Goal: Task Accomplishment & Management: Use online tool/utility

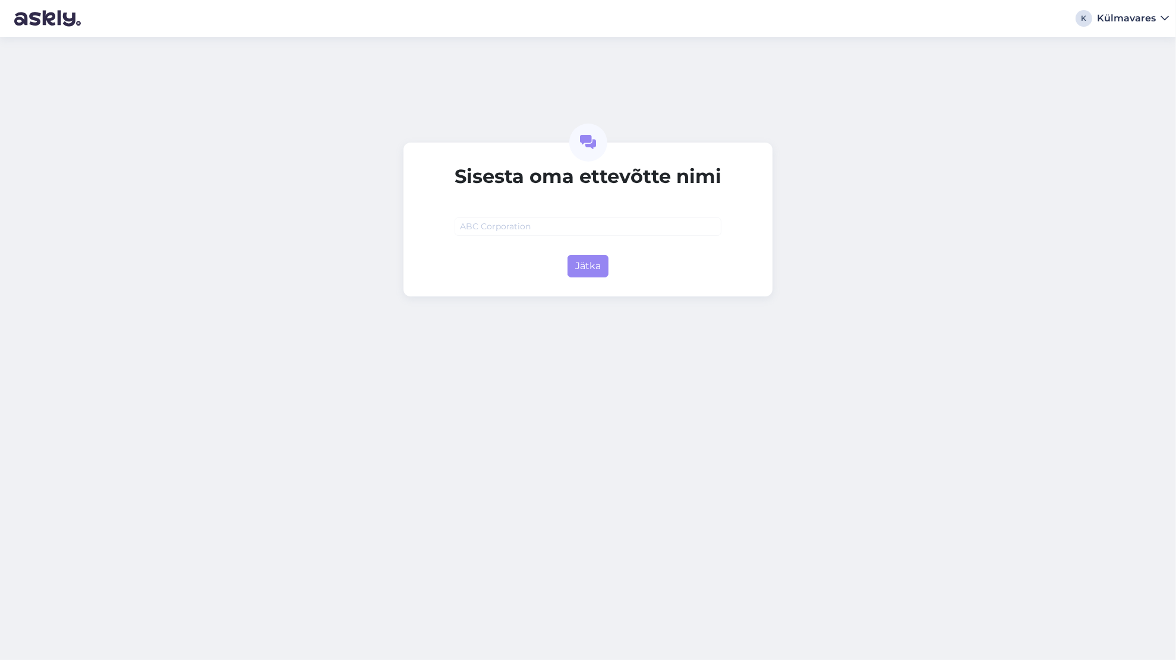
click at [569, 228] on input "text" at bounding box center [588, 227] width 267 height 18
type input "P"
type input "Külmavares"
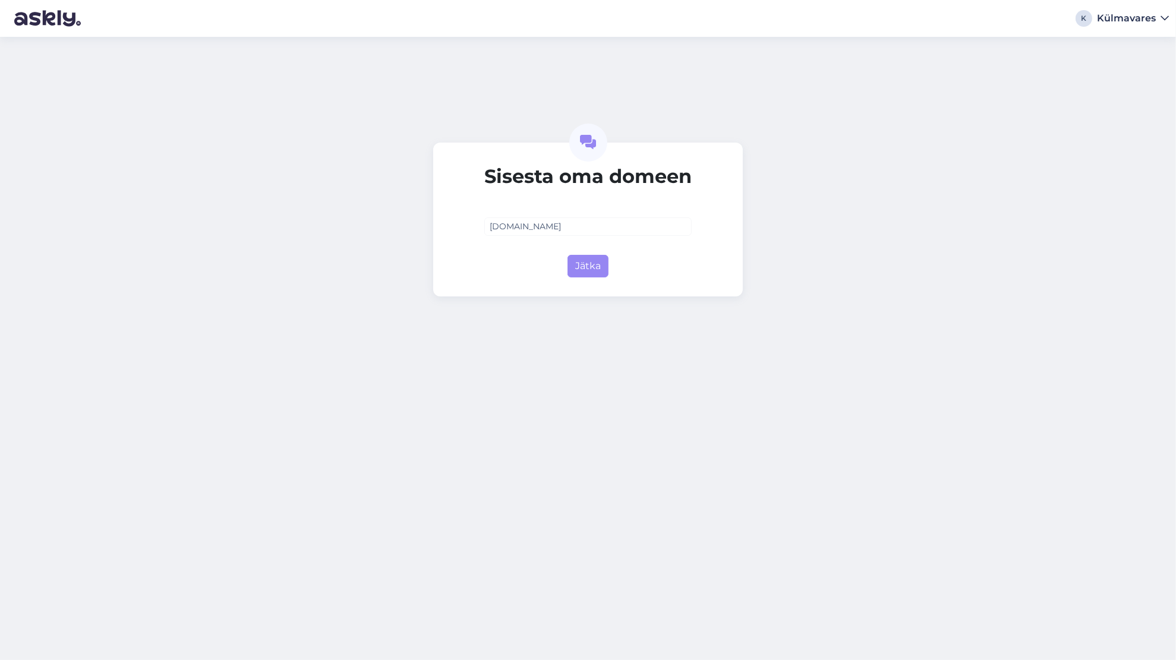
type input "[DOMAIN_NAME]"
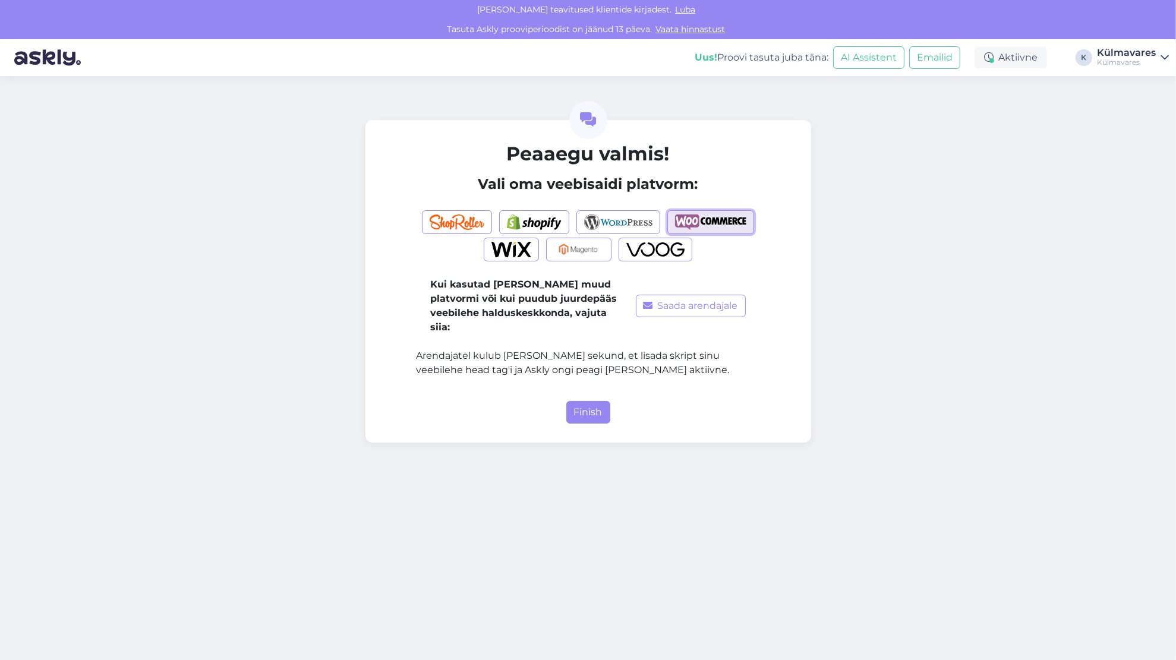
click at [727, 226] on img "button" at bounding box center [710, 222] width 71 height 15
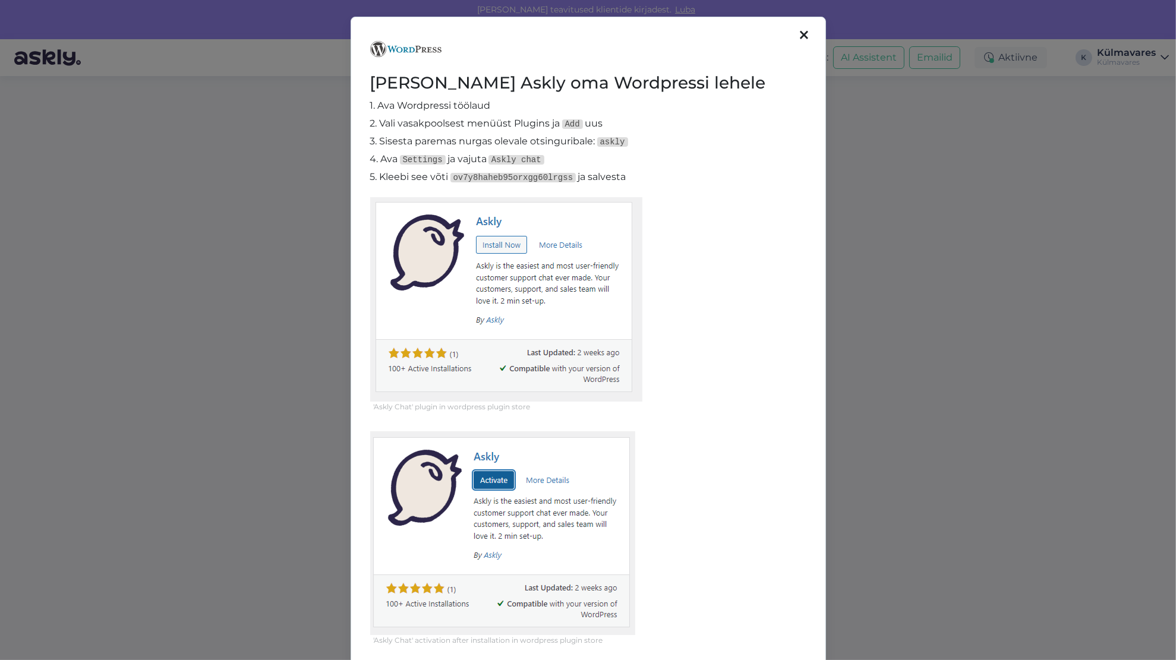
click at [144, 288] on div "[PERSON_NAME] Askly oma Wordpressi lehele 1. [STREET_ADDRESS]. Vali vasakpoolse…" at bounding box center [588, 330] width 1176 height 660
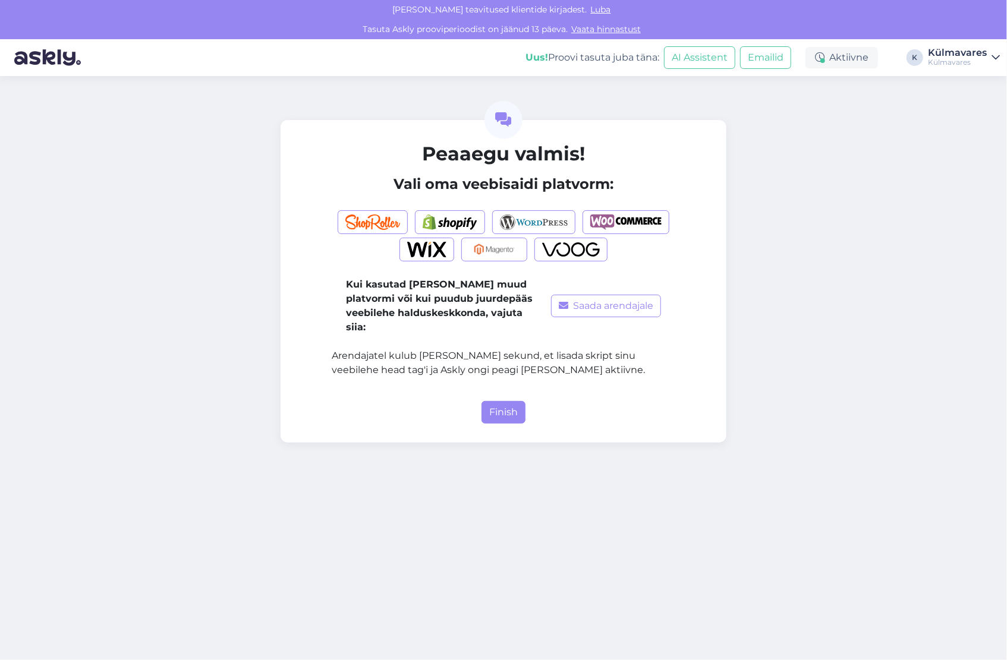
click at [423, 483] on div "Peaaegu valmis! Vali oma veebisaidi platvorm: Kui kasutad [PERSON_NAME] muud pl…" at bounding box center [503, 368] width 1007 height 584
click at [172, 610] on div "Peaaegu valmis! Vali oma veebisaidi platvorm: Kui kasutad [PERSON_NAME] muud pl…" at bounding box center [503, 368] width 1007 height 584
click at [610, 222] on img "button" at bounding box center [625, 222] width 71 height 15
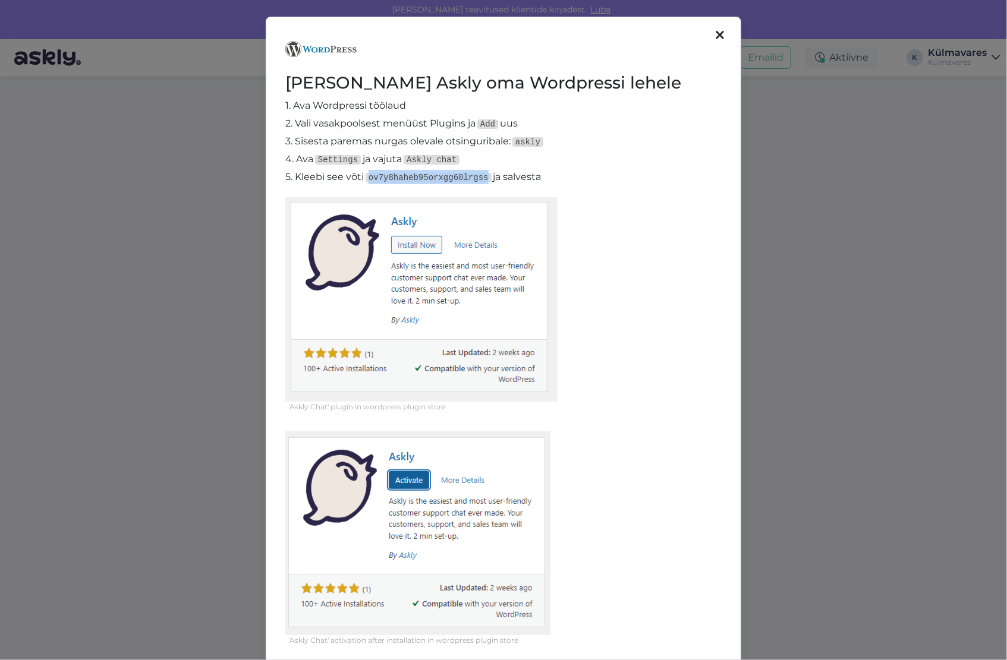
drag, startPoint x: 367, startPoint y: 176, endPoint x: 474, endPoint y: 180, distance: 107.7
click at [474, 180] on code "ov7y8haheb95orxgg60lrgss" at bounding box center [429, 178] width 126 height 10
copy code "ov7y8haheb95orxgg60lrgss"
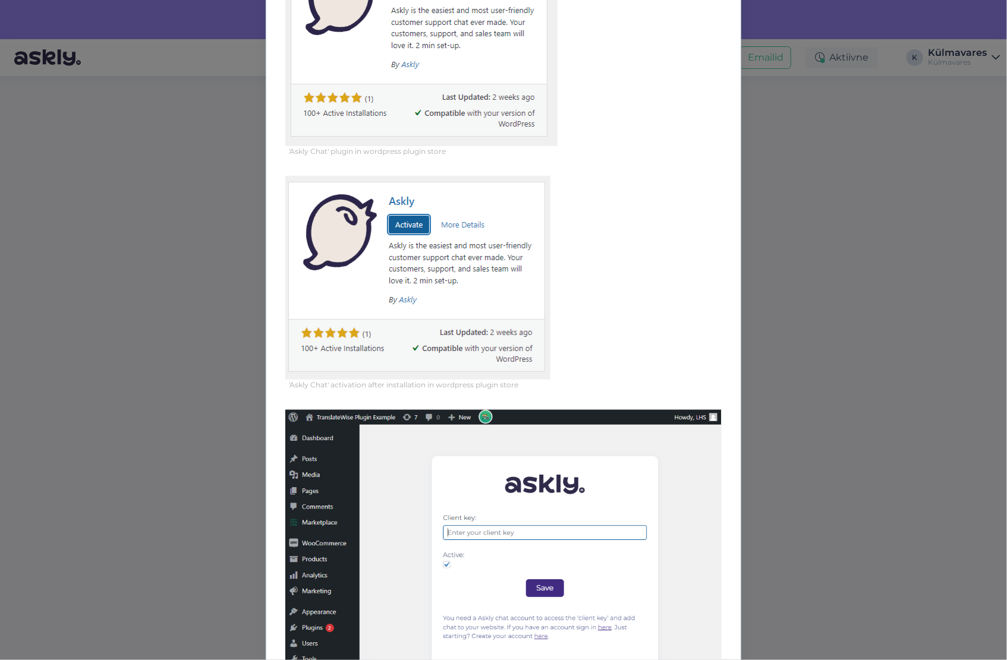
scroll to position [256, 0]
click at [892, 239] on div "[PERSON_NAME] Askly oma Wordpressi lehele 1. [STREET_ADDRESS]. Vali vasakpoolse…" at bounding box center [503, 330] width 1007 height 660
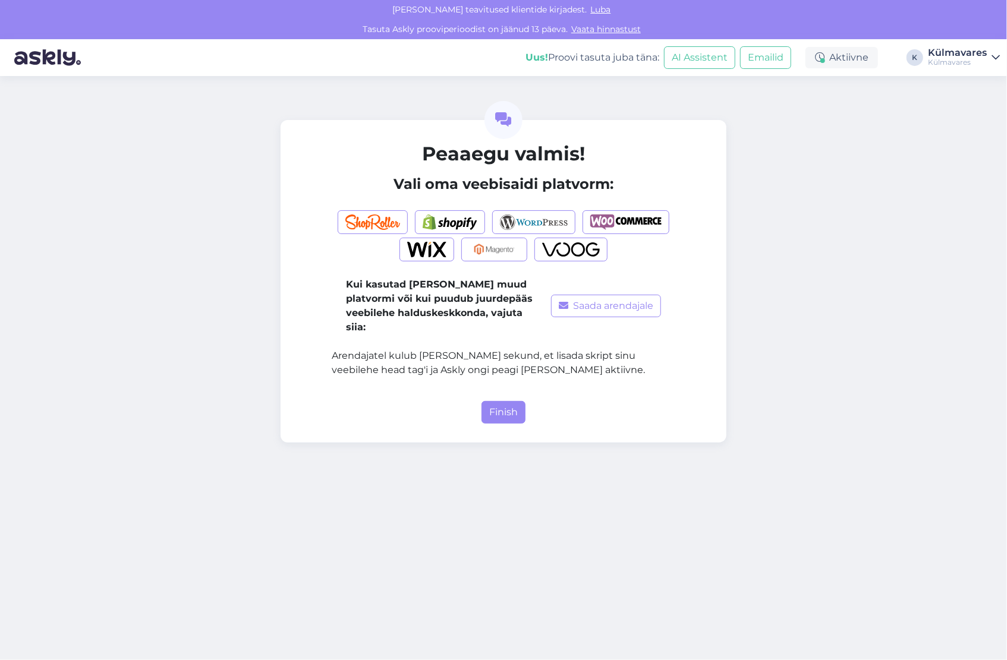
drag, startPoint x: 340, startPoint y: 483, endPoint x: 368, endPoint y: 483, distance: 28.5
click at [341, 483] on div "Peaaegu valmis! Vali oma veebisaidi platvorm: Kui kasutad [PERSON_NAME] muud pl…" at bounding box center [503, 368] width 1007 height 584
click at [499, 404] on button "Finish" at bounding box center [503, 412] width 44 height 23
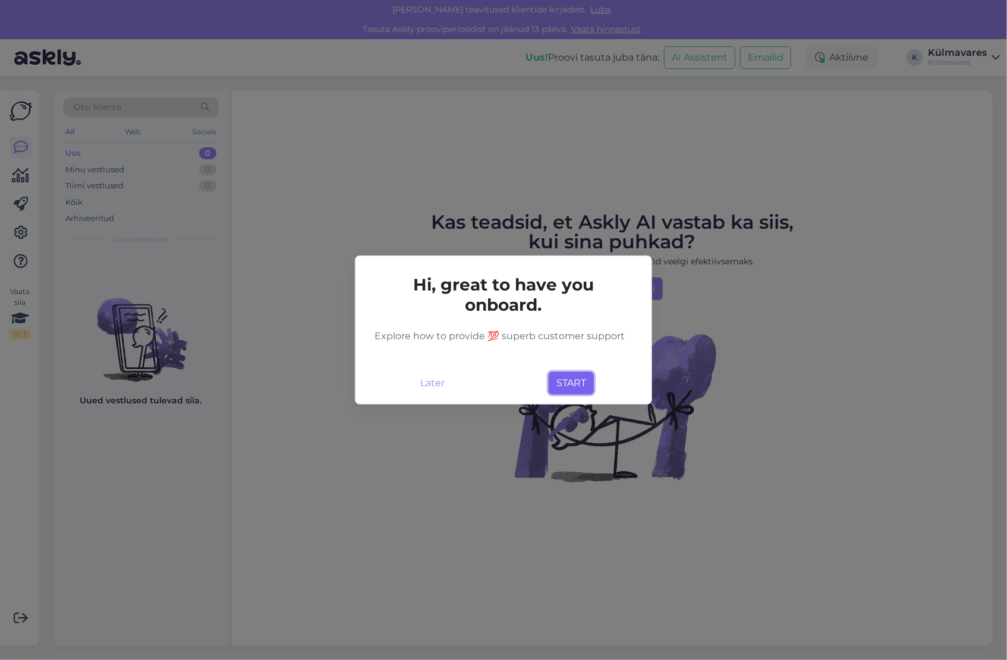
click at [561, 384] on button "START" at bounding box center [571, 383] width 45 height 23
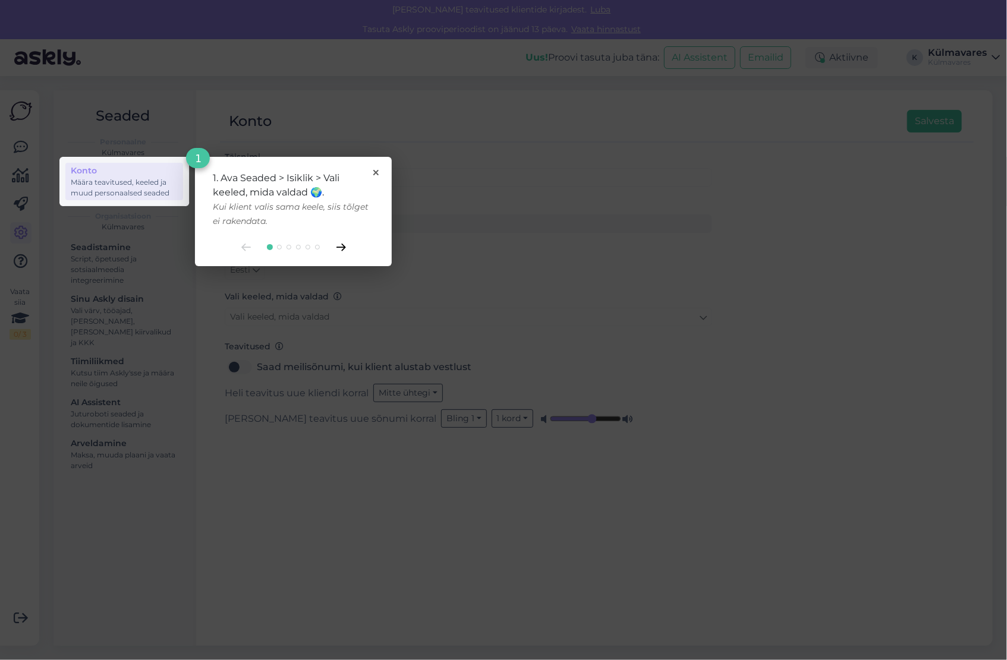
click at [342, 248] on icon at bounding box center [341, 248] width 10 height 8
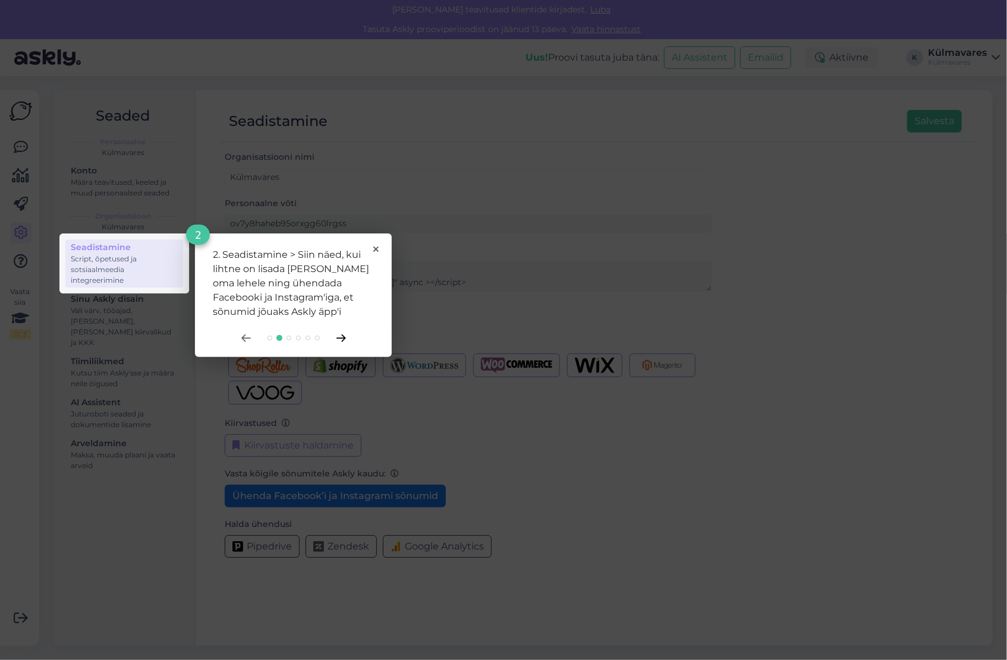
click at [342, 338] on icon at bounding box center [340, 338] width 8 height 7
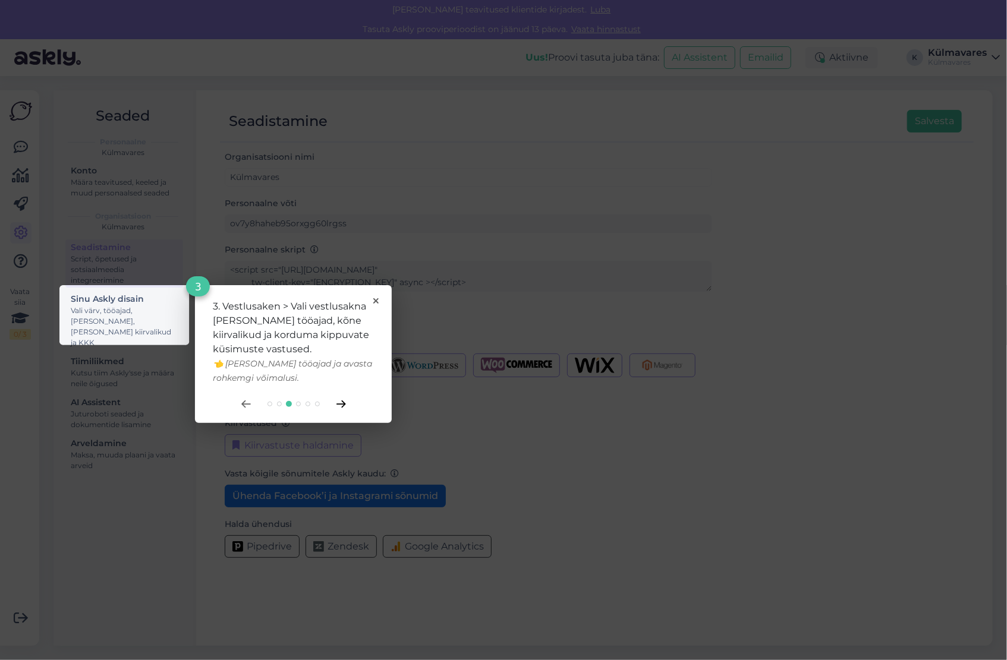
click at [342, 405] on icon at bounding box center [341, 405] width 10 height 8
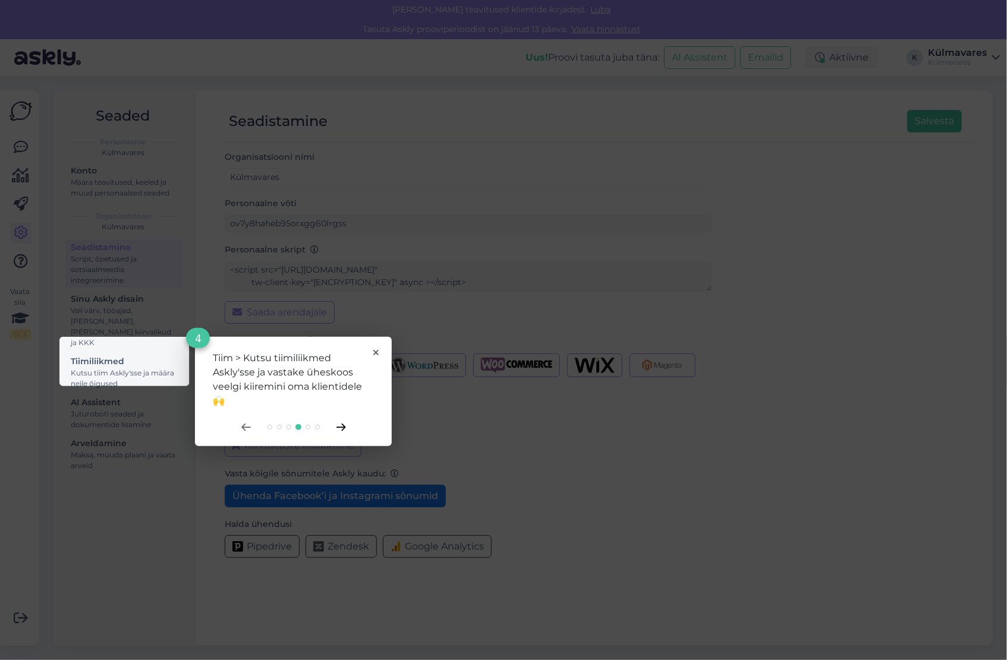
click at [342, 426] on icon at bounding box center [341, 428] width 10 height 8
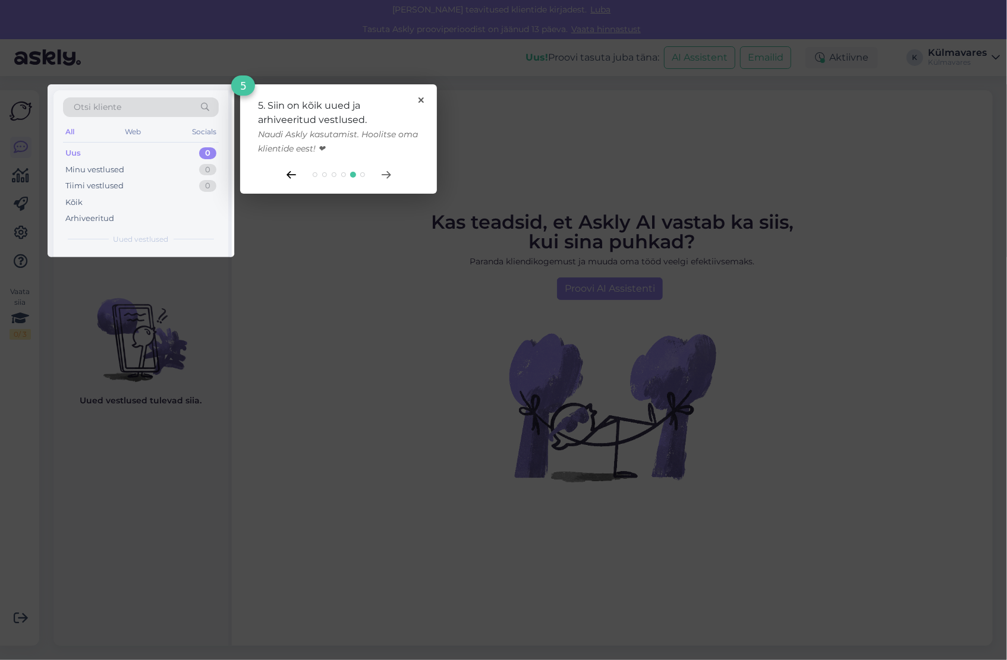
click at [290, 173] on icon at bounding box center [291, 175] width 10 height 8
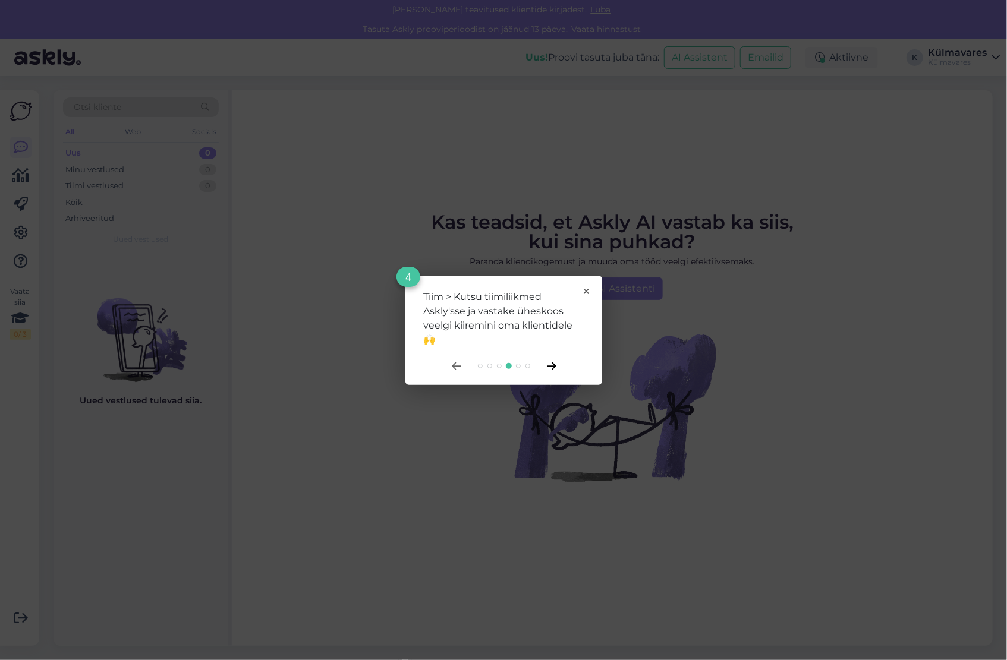
click at [555, 364] on icon at bounding box center [552, 367] width 10 height 8
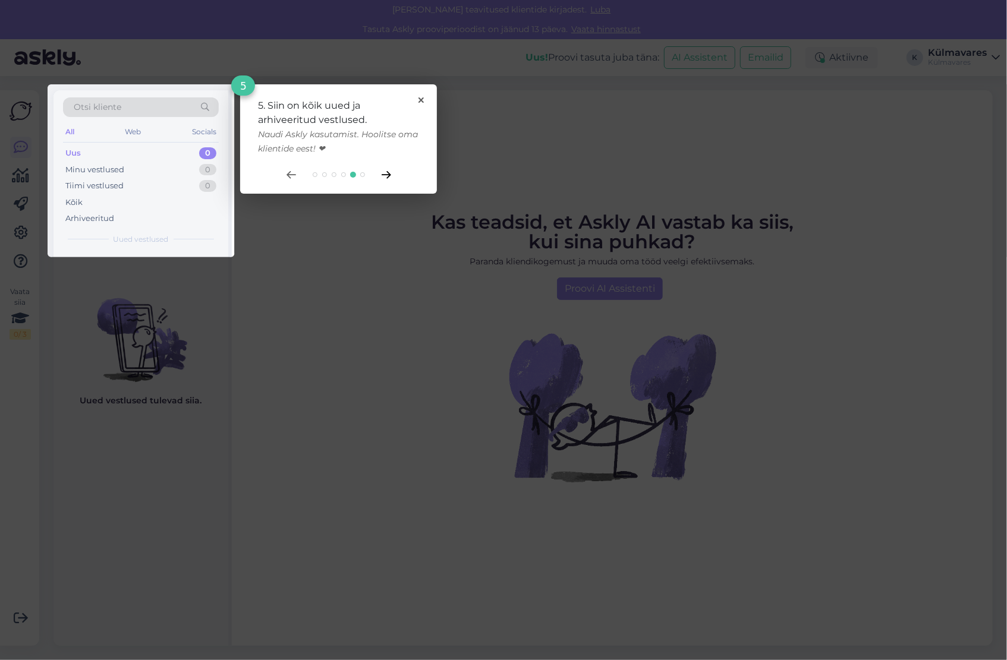
click at [383, 176] on icon at bounding box center [387, 175] width 10 height 8
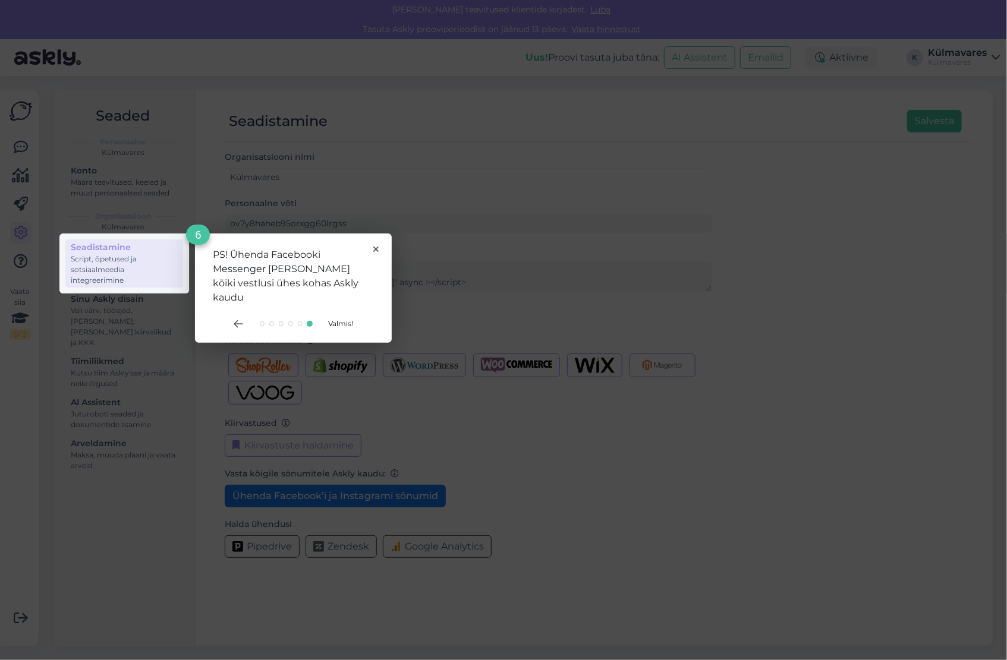
click at [344, 319] on span "Valmis!" at bounding box center [341, 323] width 25 height 9
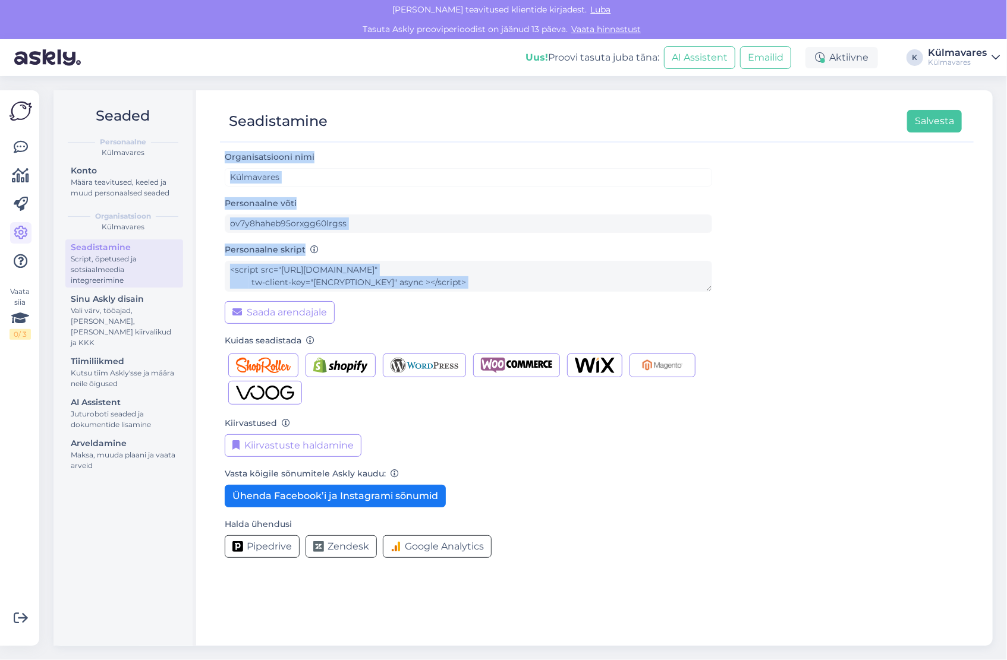
drag, startPoint x: 219, startPoint y: 150, endPoint x: 446, endPoint y: 301, distance: 272.6
click at [446, 301] on div "Organisatsiooni nimi Külmavares Personaalne võti ov7y8haheb95orxgg60lrgss Perso…" at bounding box center [597, 393] width 754 height 486
click at [401, 304] on div "Personaalne skript <script src="[URL][DOMAIN_NAME]" tw-client-key="[ENCRYPTION_…" at bounding box center [468, 282] width 487 height 81
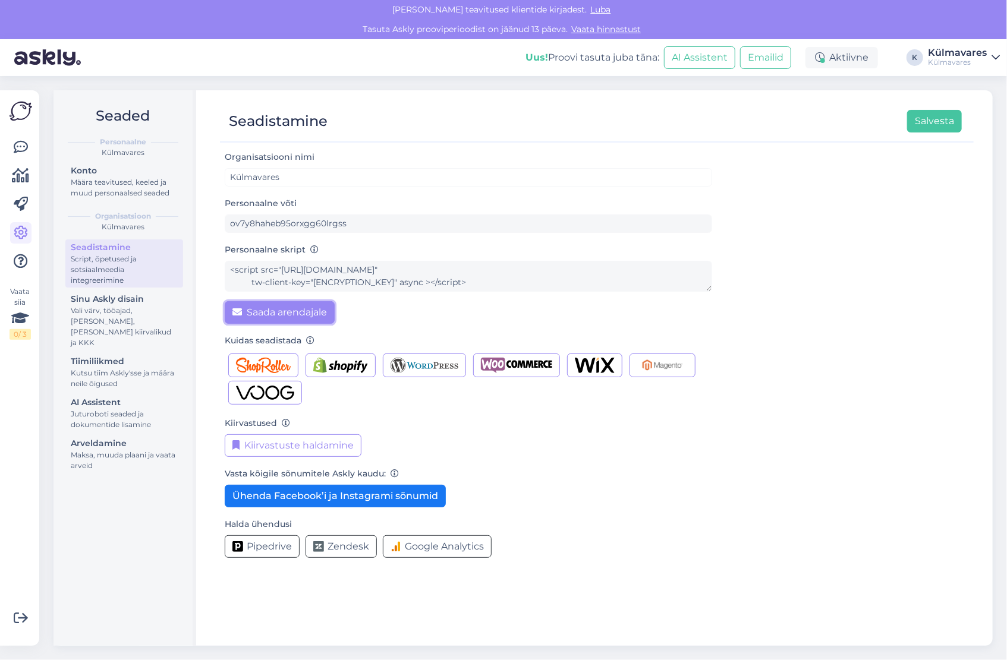
click at [300, 313] on button "Saada arendajale" at bounding box center [280, 312] width 110 height 23
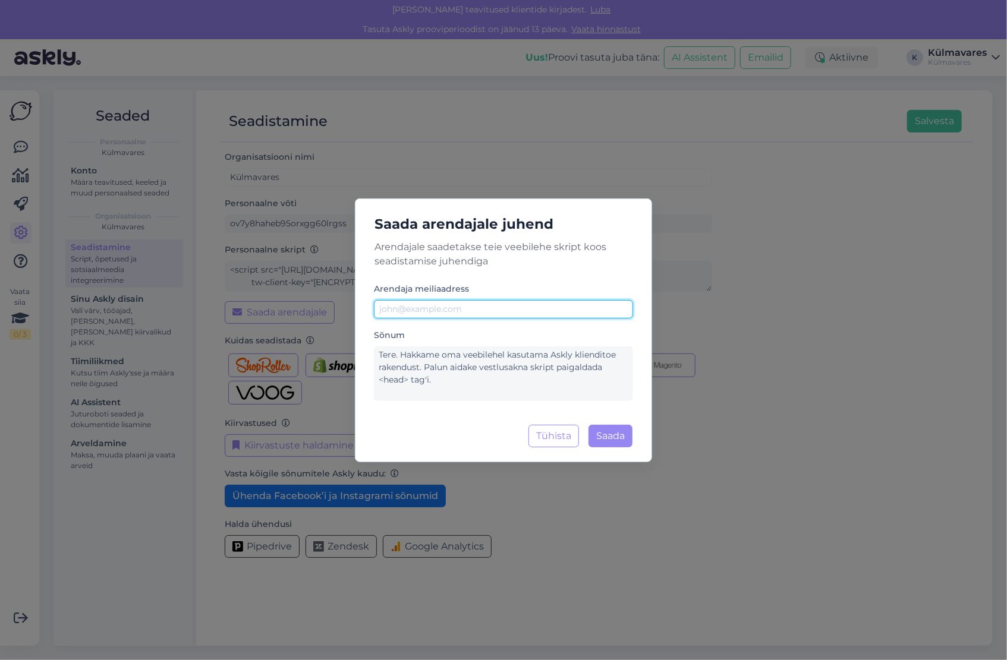
click at [446, 308] on input "text" at bounding box center [503, 309] width 259 height 18
click at [402, 310] on input "[EMAIL_ADDRESS][DOMAIN_NAME]" at bounding box center [503, 309] width 259 height 18
type input "[EMAIL_ADDRESS][DOMAIN_NAME]"
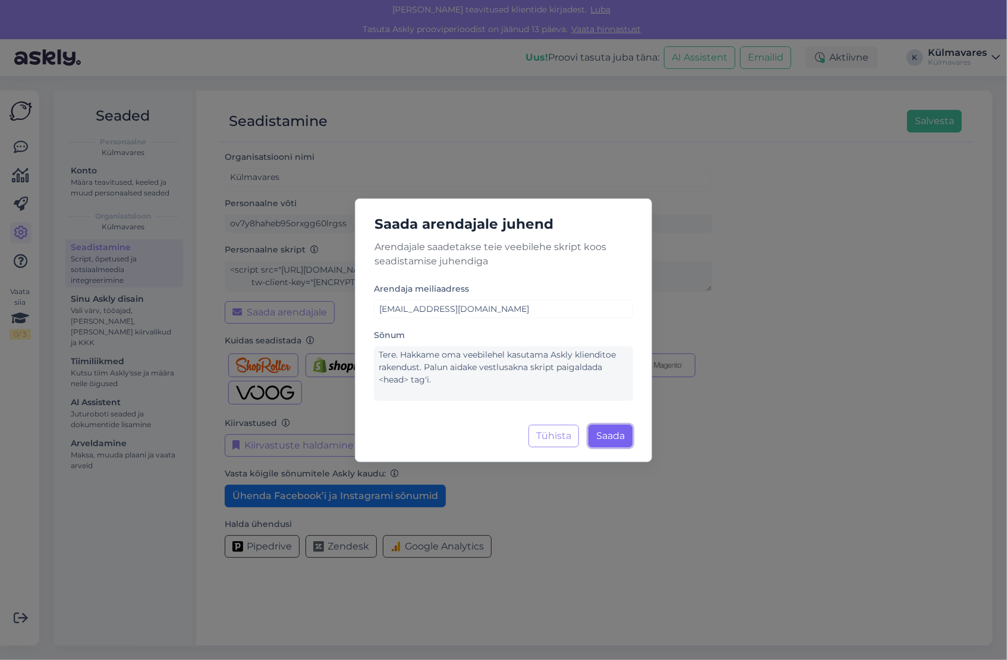
click at [618, 437] on button "Saada" at bounding box center [610, 436] width 44 height 23
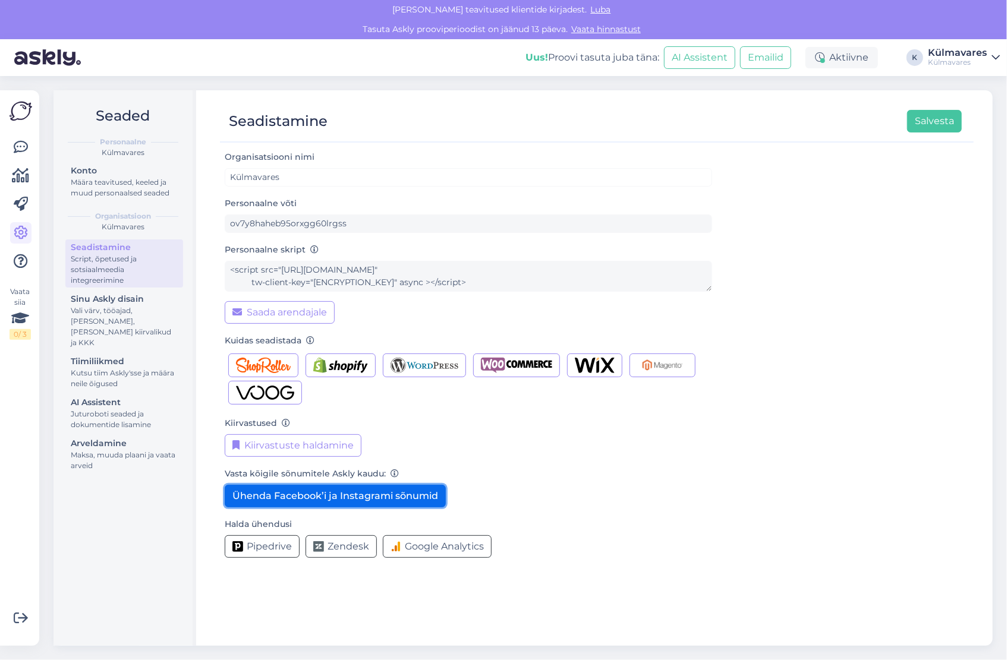
click at [400, 499] on button "Ühenda Facebook’i ja Instagrami sõnumid" at bounding box center [335, 496] width 221 height 23
click at [525, 490] on div "[PERSON_NAME] kõigile sõnumitele Askly kaudu: Ühenda Facebook’i ja Instagrami s…" at bounding box center [468, 487] width 487 height 41
click at [383, 493] on button "Ühenda Facebook’i ja Instagrami sõnumid" at bounding box center [335, 496] width 221 height 23
click at [524, 489] on div "[PERSON_NAME] kõigile sõnumitele Askly kaudu: Ühenda Facebook’i ja Instagrami s…" at bounding box center [468, 487] width 487 height 41
click at [717, 480] on div "Organisatsiooni nimi Külmavares Personaalne võti ov7y8haheb95orxgg60lrgss Perso…" at bounding box center [597, 359] width 744 height 418
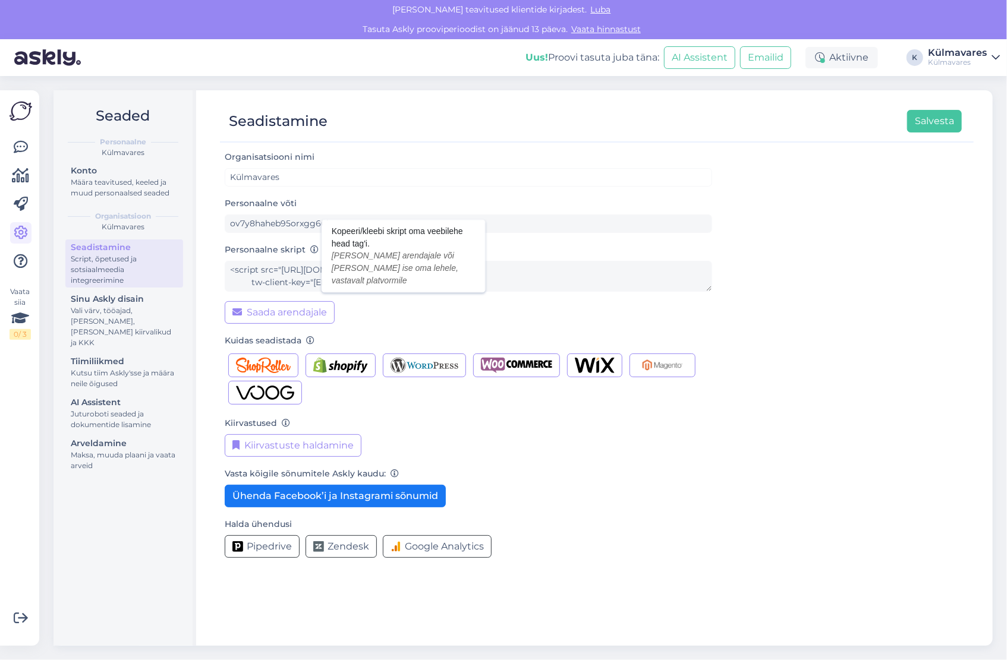
click at [312, 247] on icon at bounding box center [314, 250] width 8 height 8
click at [720, 509] on div "Organisatsiooni nimi Külmavares Personaalne võti ov7y8haheb95orxgg60lrgss Perso…" at bounding box center [597, 359] width 744 height 418
